Goal: Find contact information: Find contact information

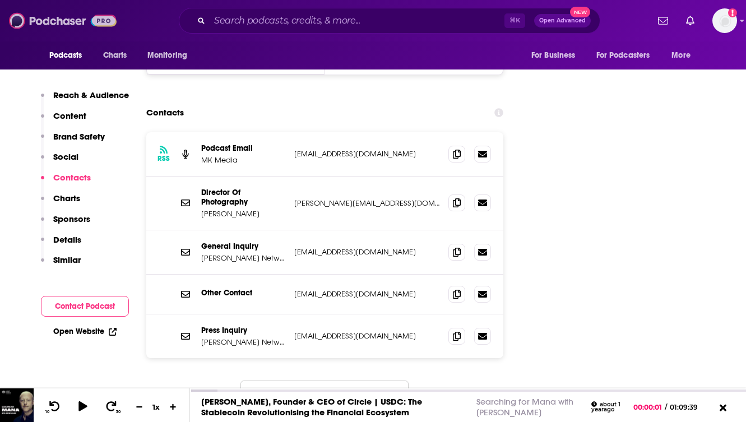
click at [68, 24] on img at bounding box center [63, 20] width 108 height 21
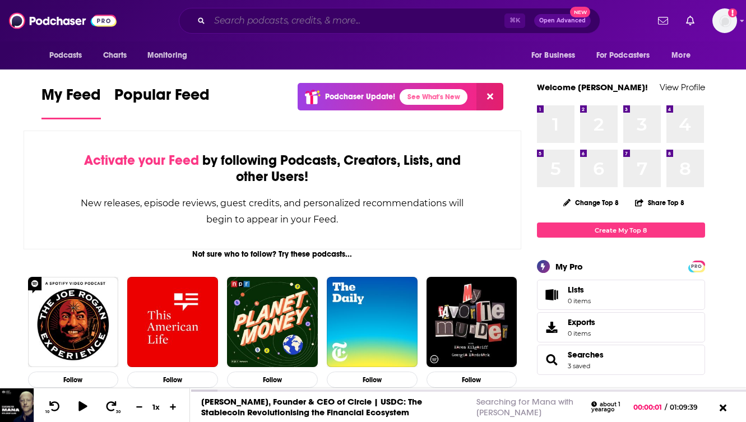
click at [255, 19] on input "Search podcasts, credits, & more..." at bounding box center [357, 21] width 295 height 18
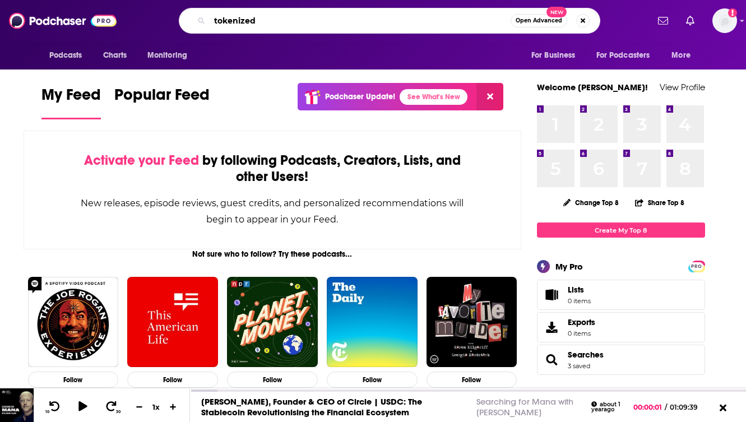
type input "tokenized"
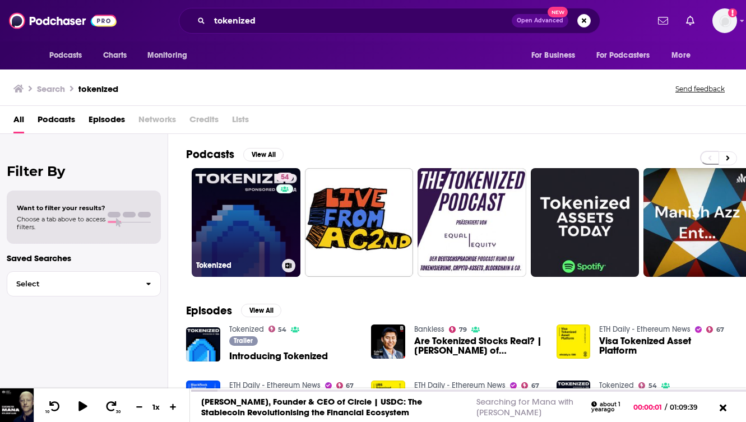
click at [244, 219] on link "54 Tokenized" at bounding box center [246, 222] width 109 height 109
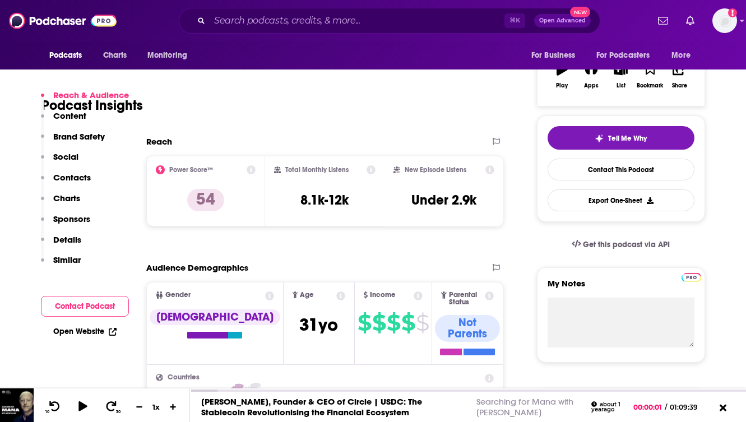
scroll to position [247, 0]
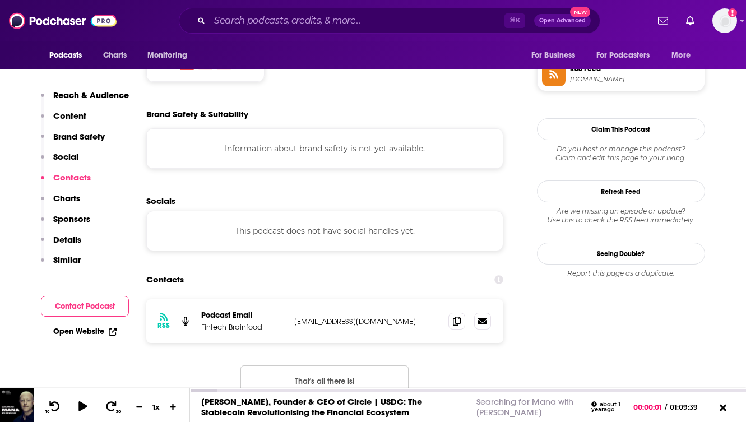
scroll to position [986, 0]
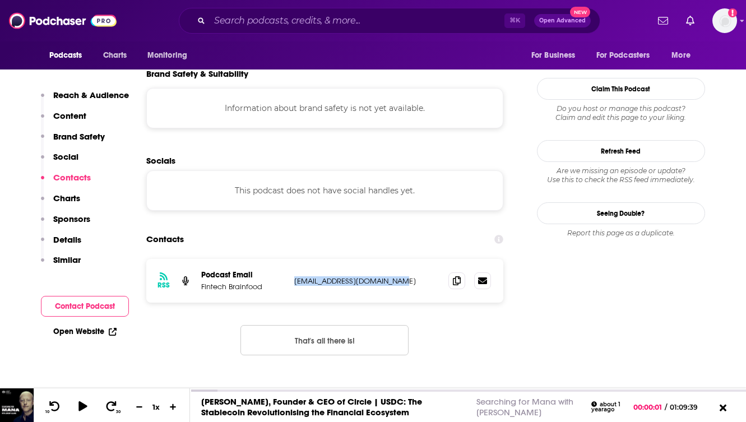
drag, startPoint x: 392, startPoint y: 229, endPoint x: 295, endPoint y: 230, distance: 97.0
click at [295, 276] on p "[EMAIL_ADDRESS][DOMAIN_NAME]" at bounding box center [367, 281] width 146 height 10
copy p "[EMAIL_ADDRESS][DOMAIN_NAME]"
